Goal: Check status: Check status

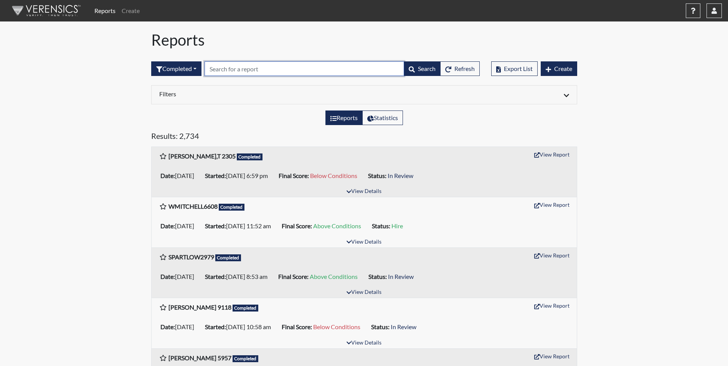
click at [232, 69] on input "text" at bounding box center [303, 68] width 199 height 15
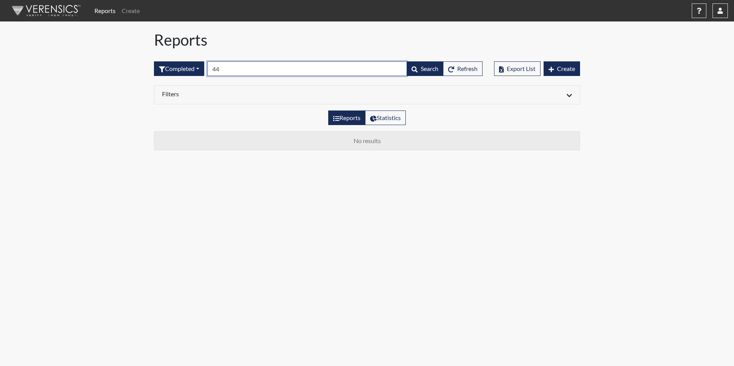
type input "4"
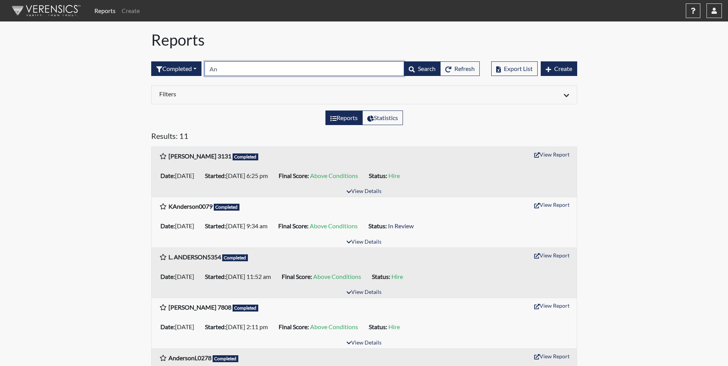
type input "A"
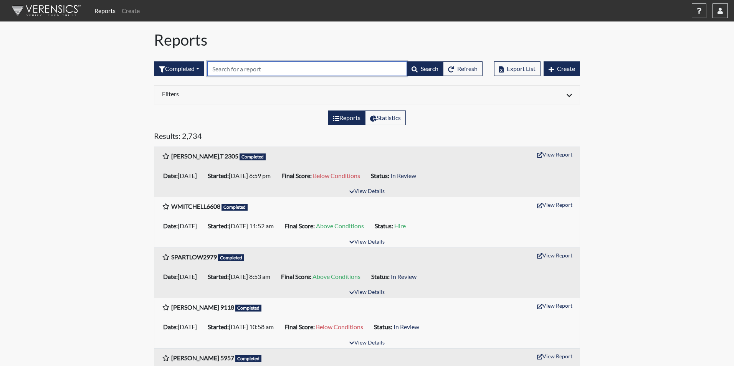
click at [226, 70] on input "text" at bounding box center [306, 68] width 199 height 15
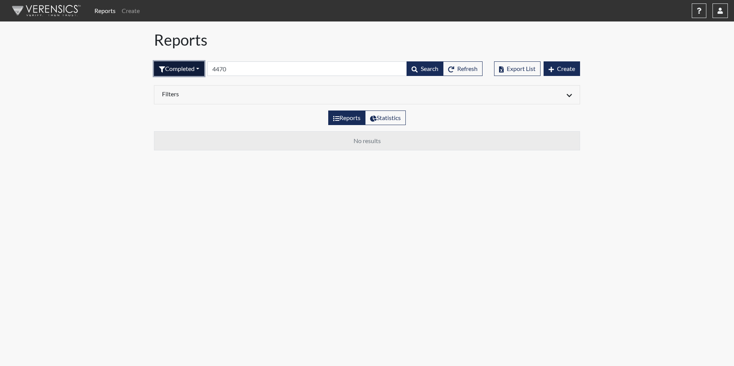
click at [198, 70] on button "Completed" at bounding box center [179, 68] width 50 height 15
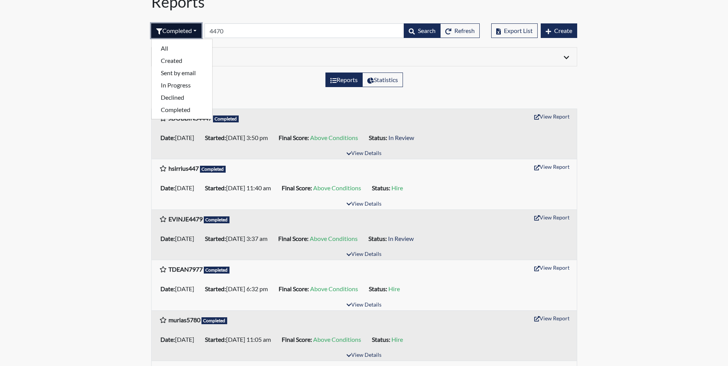
scroll to position [38, 0]
click at [263, 87] on div "Reports Statistics" at bounding box center [363, 82] width 437 height 21
click at [195, 28] on button "Completed" at bounding box center [176, 30] width 50 height 15
click at [174, 75] on button "Sent by email" at bounding box center [182, 72] width 61 height 12
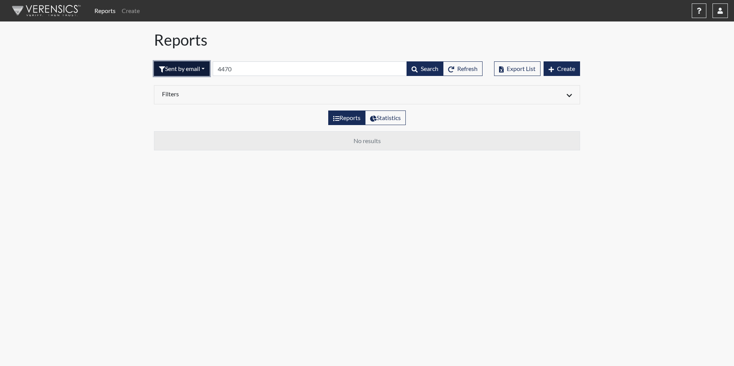
click at [206, 69] on button "Sent by email" at bounding box center [182, 68] width 56 height 15
click at [205, 69] on button "Sent by email" at bounding box center [182, 68] width 56 height 15
click at [117, 70] on div "Reports Create Help Center × Verensics Best Practices How to successfully use t…" at bounding box center [367, 78] width 734 height 157
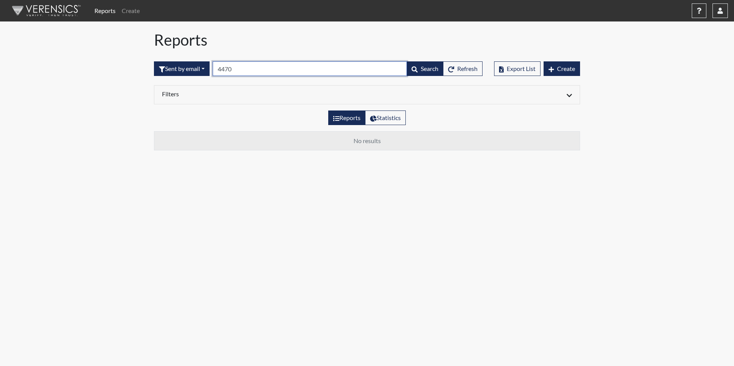
click at [248, 71] on input "4470" at bounding box center [310, 68] width 194 height 15
type input "4"
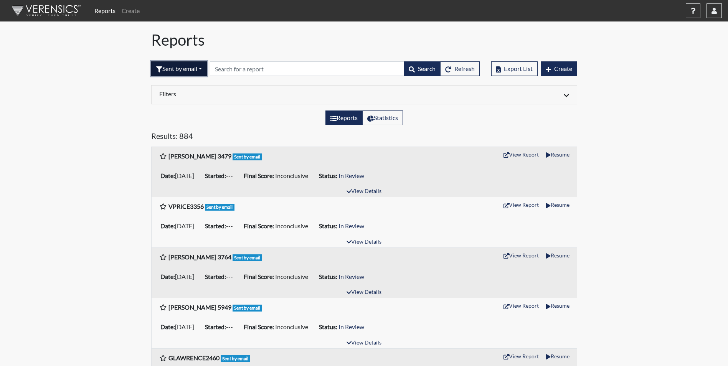
click at [203, 69] on button "Sent by email" at bounding box center [179, 68] width 56 height 15
click at [180, 146] on button "Completed" at bounding box center [182, 148] width 61 height 12
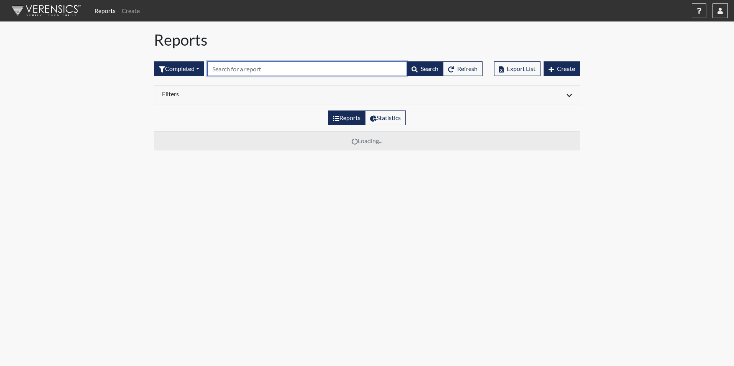
click at [223, 68] on input "text" at bounding box center [306, 68] width 199 height 15
click at [246, 70] on input "Ryans" at bounding box center [306, 68] width 199 height 15
type input "R"
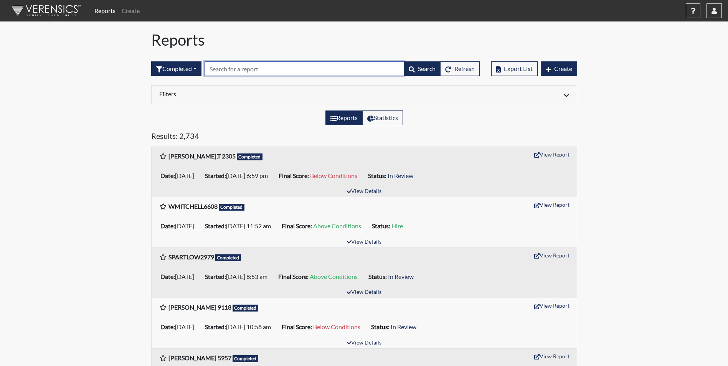
click at [220, 67] on input "text" at bounding box center [303, 68] width 199 height 15
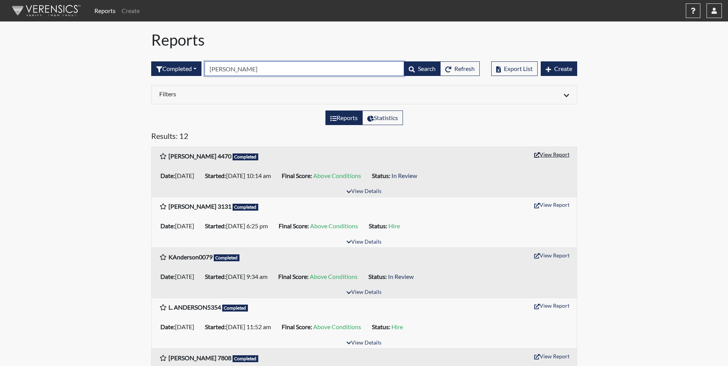
type input "Anderson"
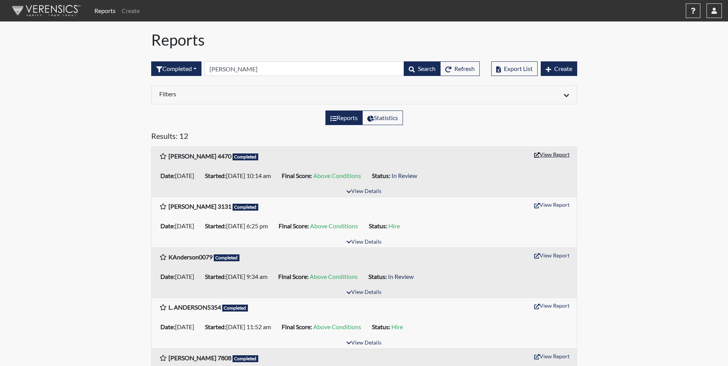
click at [549, 152] on button "View Report" at bounding box center [552, 154] width 42 height 12
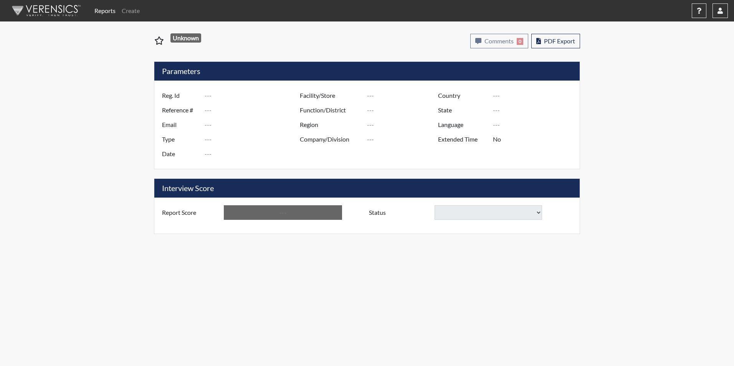
type input "[PERSON_NAME] 4470"
type input "50908"
type input "[PERSON_NAME][EMAIL_ADDRESS][PERSON_NAME][DOMAIN_NAME]"
type input "Corrections Pre-Employment"
type input "[DATE]"
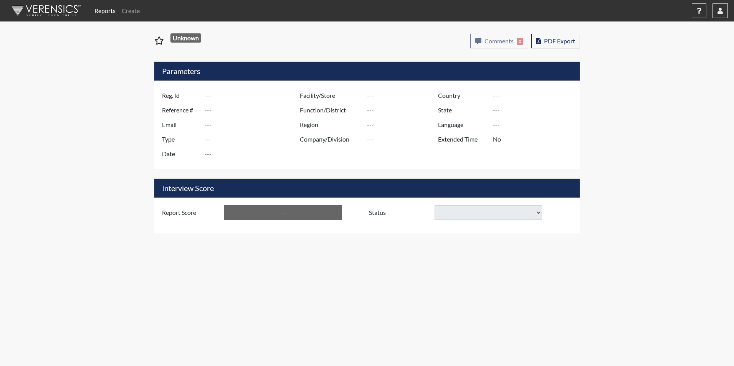
type input "[PERSON_NAME]"
type input "[GEOGRAPHIC_DATA]"
type input "[US_STATE]"
type input "English"
type input "Yes"
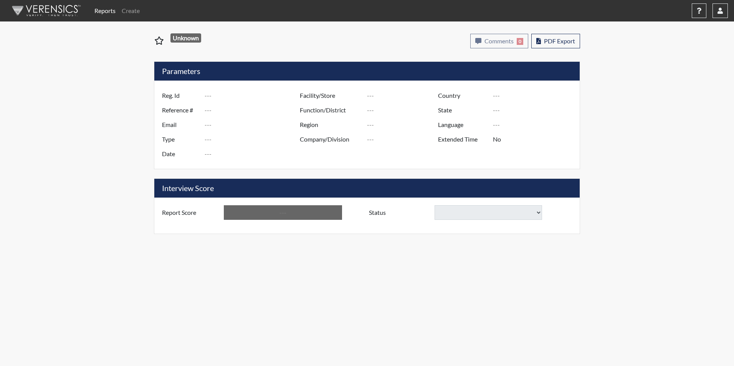
type input "Above Conditions"
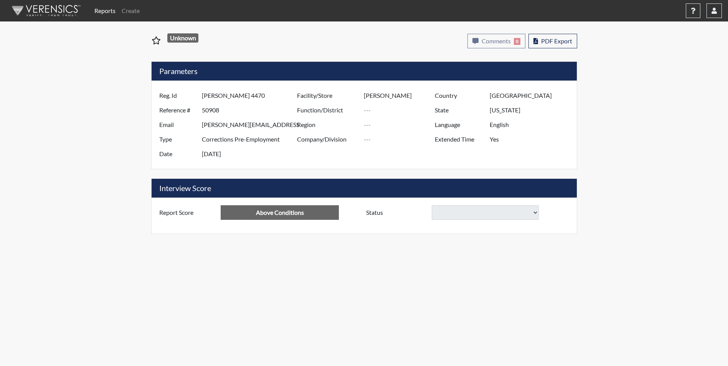
select select
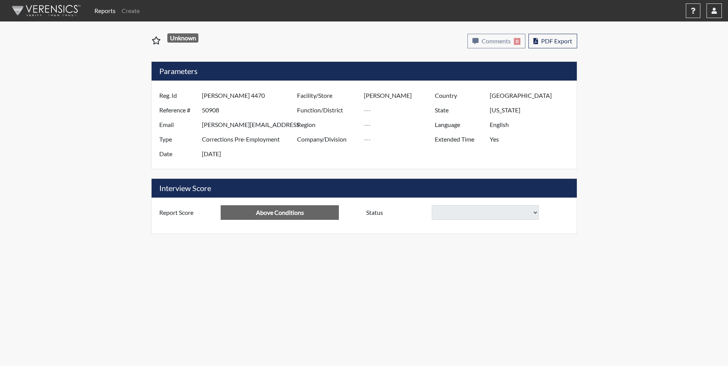
select select
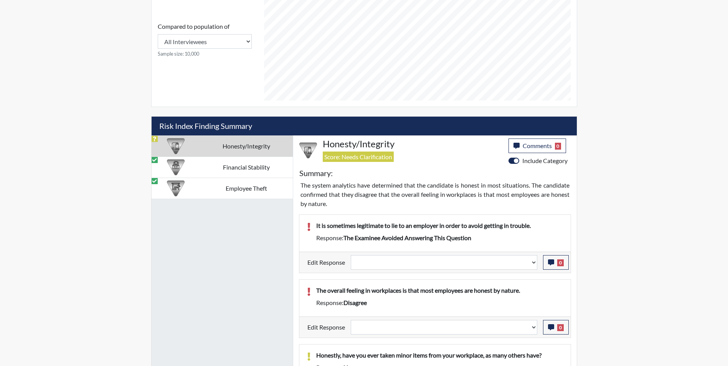
scroll to position [384, 0]
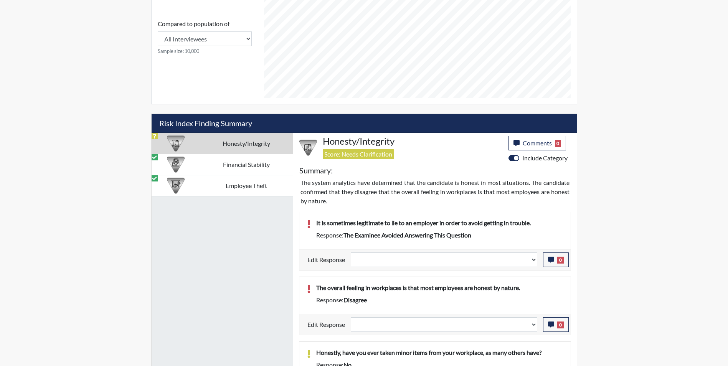
click at [203, 147] on td "Honesty/Integrity" at bounding box center [246, 143] width 92 height 21
select select
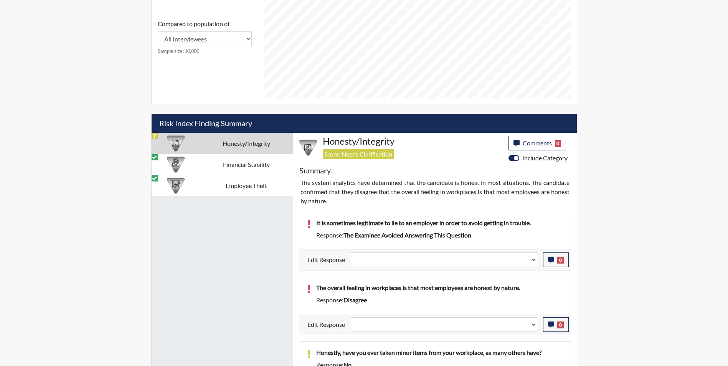
select select
click at [390, 259] on select "Question is not relevant. Results will be updated. Reasonable explanation provi…" at bounding box center [444, 259] width 186 height 15
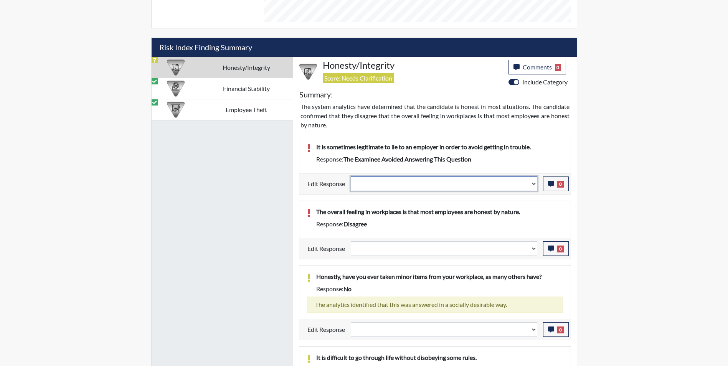
scroll to position [460, 0]
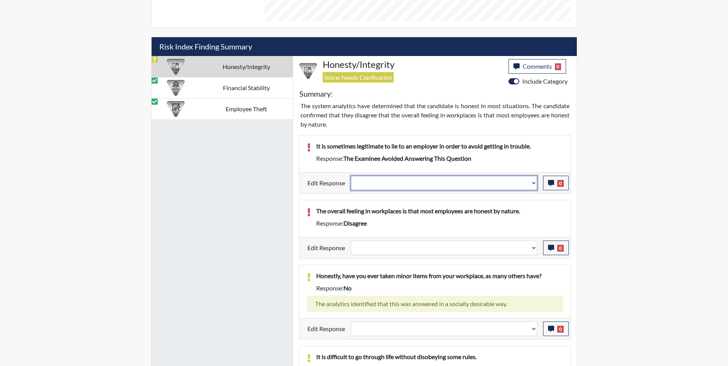
click at [533, 183] on select "Question is not relevant. Results will be updated. Reasonable explanation provi…" at bounding box center [444, 183] width 186 height 15
select select "reasonable-explanation-provided"
click at [351, 176] on select "Question is not relevant. Results will be updated. Reasonable explanation provi…" at bounding box center [444, 183] width 186 height 15
select select
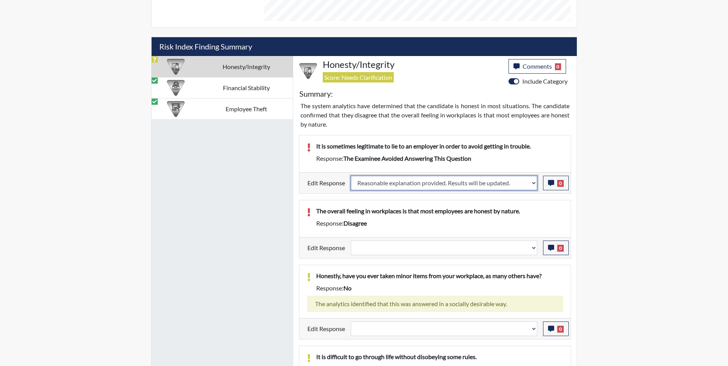
select select
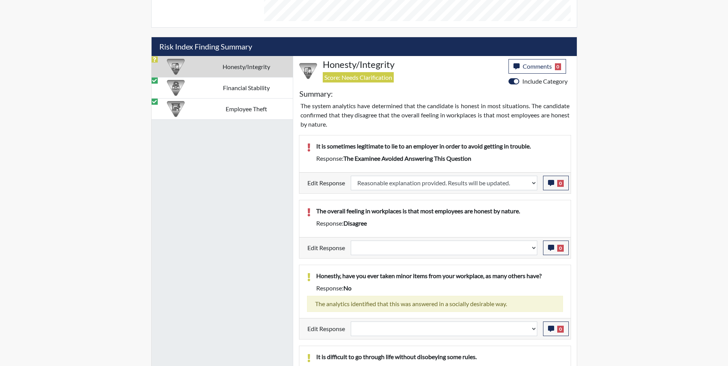
select select
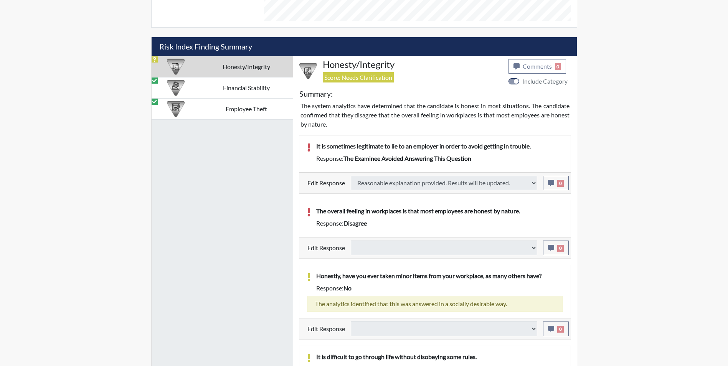
select select
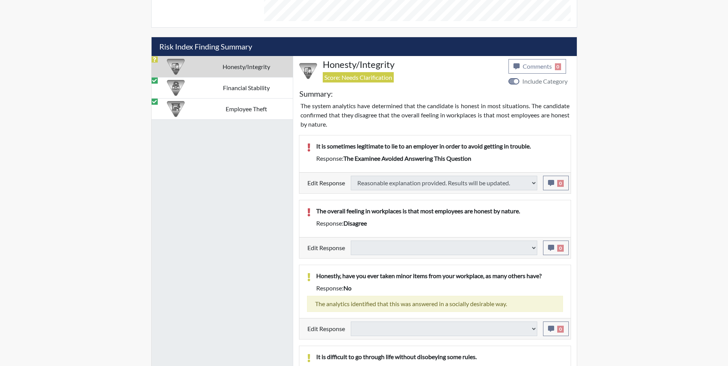
select select
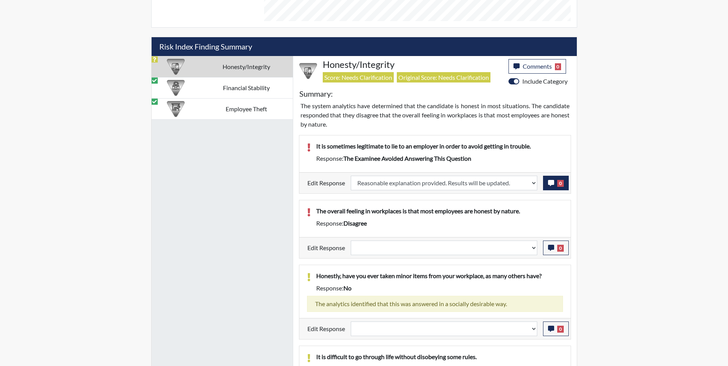
scroll to position [127, 319]
click at [550, 181] on icon "button" at bounding box center [551, 183] width 6 height 6
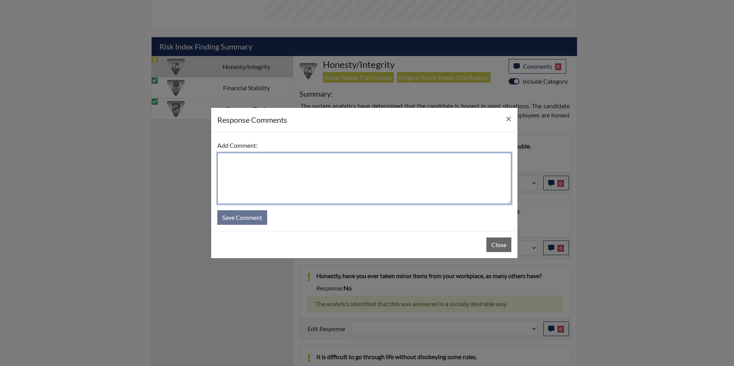
click at [331, 168] on textarea at bounding box center [364, 178] width 294 height 51
type textarea "Applicant disagrees"
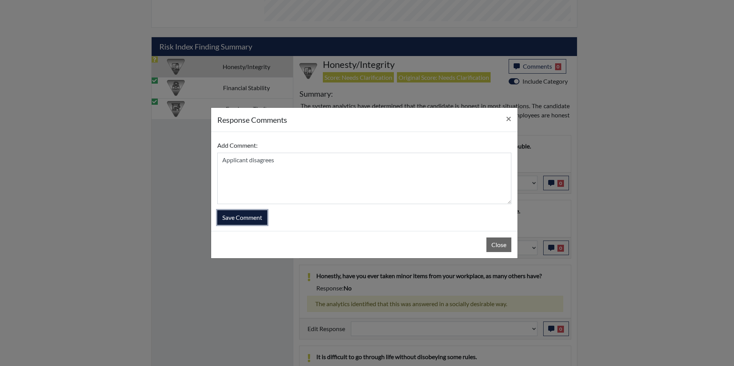
click at [238, 223] on button "Save Comment" at bounding box center [242, 217] width 50 height 15
select select
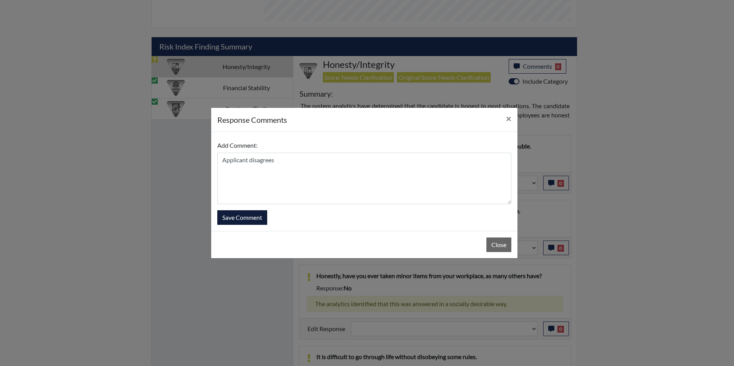
select select
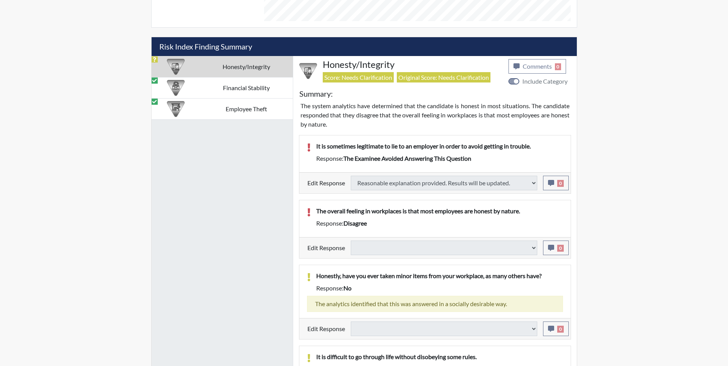
select select
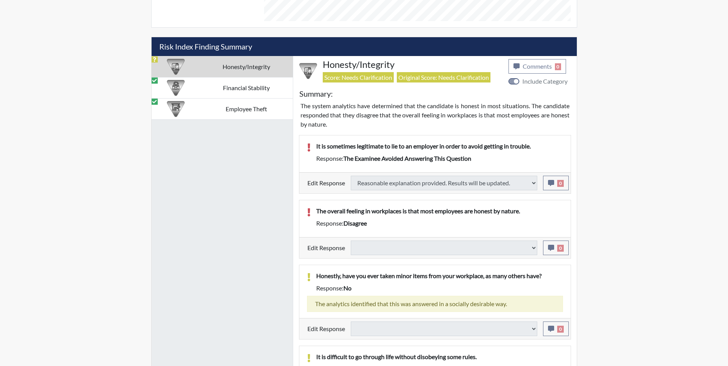
select select
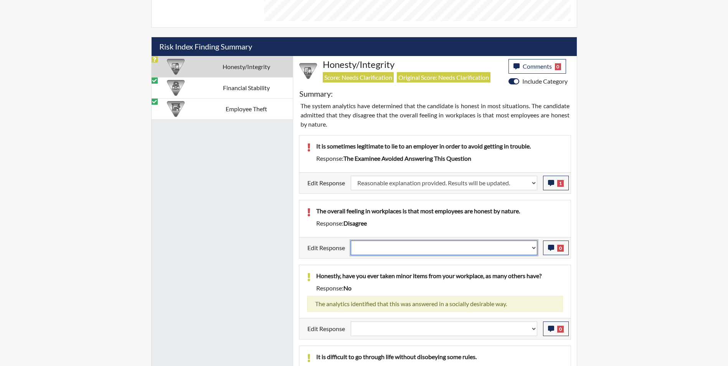
click at [386, 246] on select "Question is not relevant. Results will be updated. Reasonable explanation provi…" at bounding box center [444, 248] width 186 height 15
select select "reasonable-explanation-provided"
click at [351, 241] on select "Question is not relevant. Results will be updated. Reasonable explanation provi…" at bounding box center [444, 248] width 186 height 15
select select
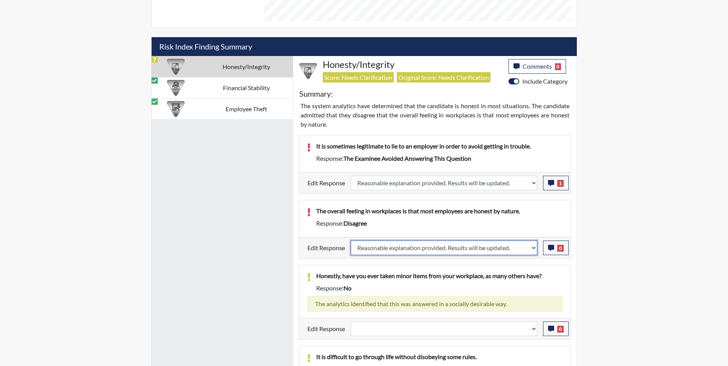
select select
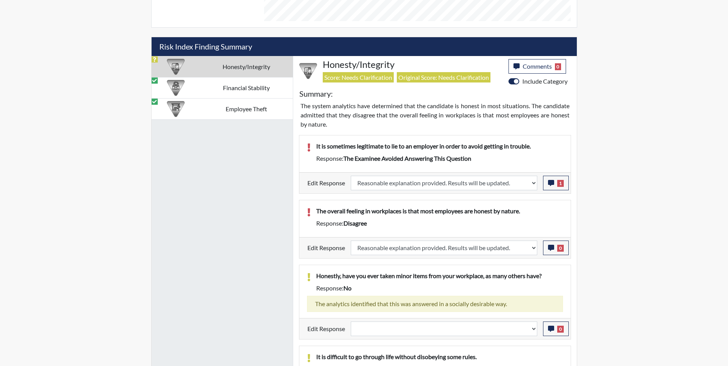
select select
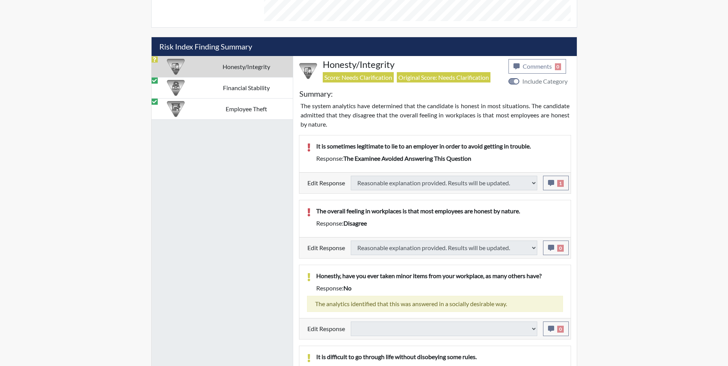
select select
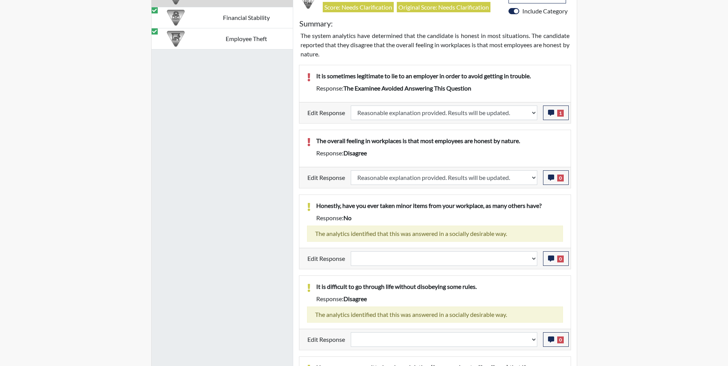
scroll to position [537, 0]
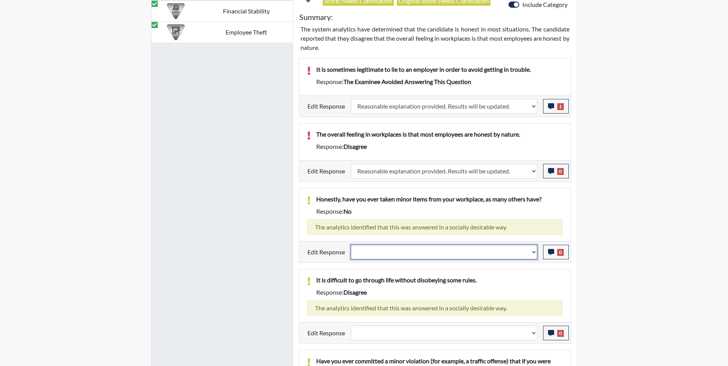
click at [397, 249] on select "Question is not relevant. Results will be updated. Reasonable explanation provi…" at bounding box center [444, 252] width 186 height 15
select select "reasonable-explanation-provided"
click at [351, 245] on select "Question is not relevant. Results will be updated. Reasonable explanation provi…" at bounding box center [444, 252] width 186 height 15
select select
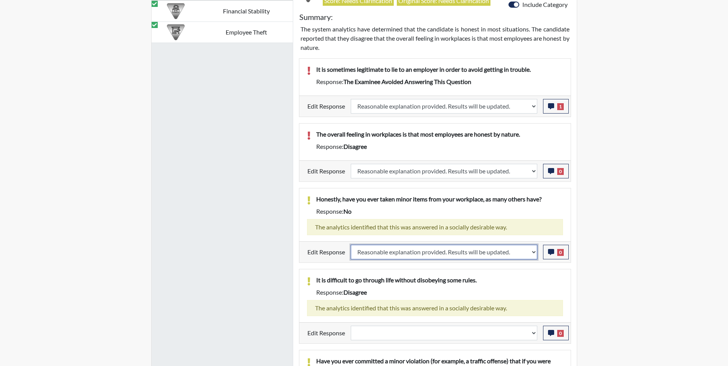
select select
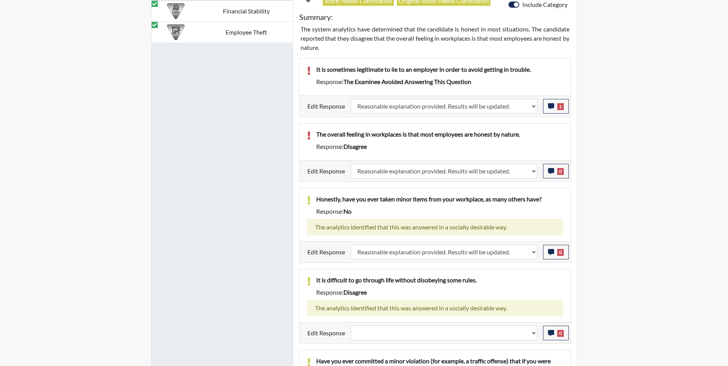
select select
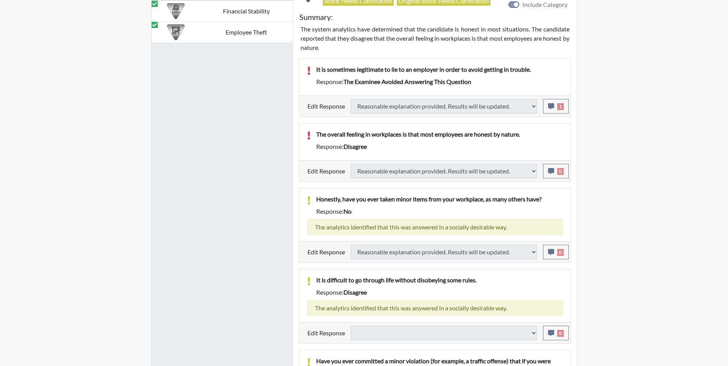
scroll to position [460, 0]
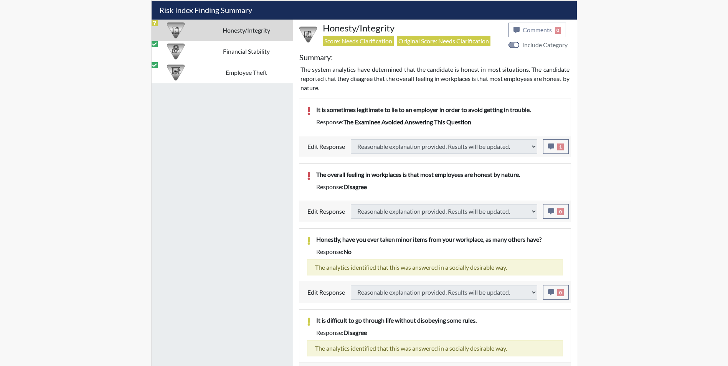
select select
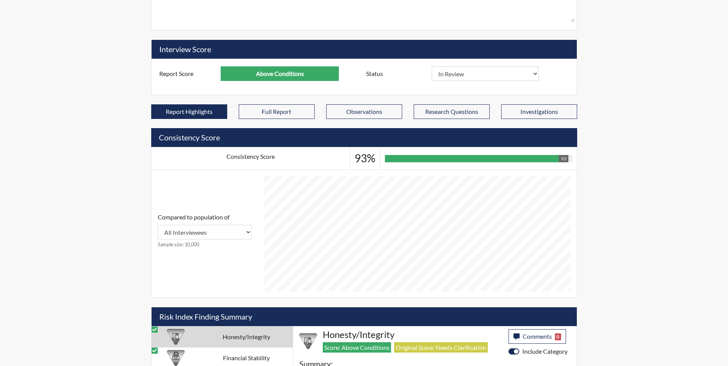
scroll to position [153, 0]
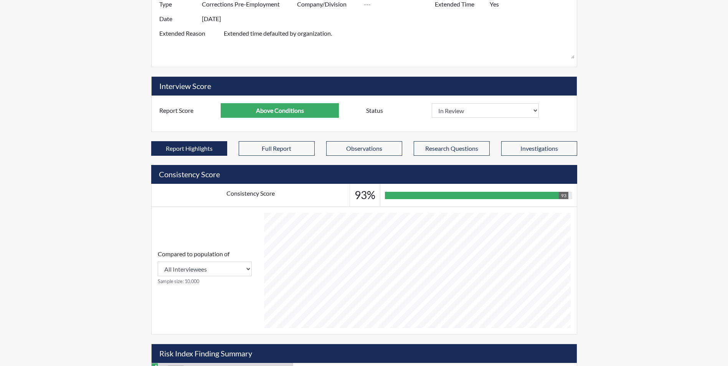
select select
